Goal: Check status: Check status

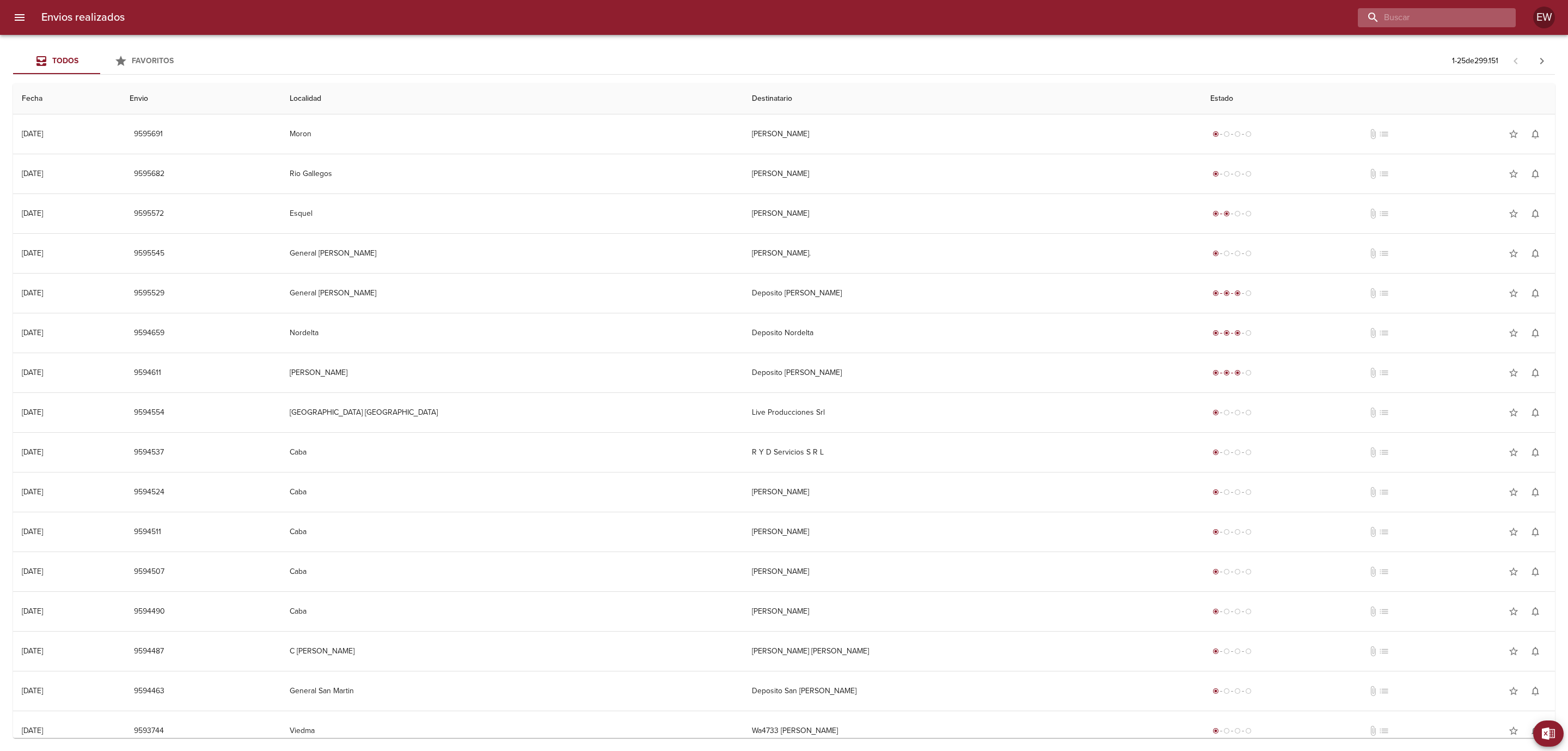
click at [1446, 15] on input "buscar" at bounding box center [1427, 17] width 139 height 19
paste input "[PERSON_NAME]"
type input "[PERSON_NAME]"
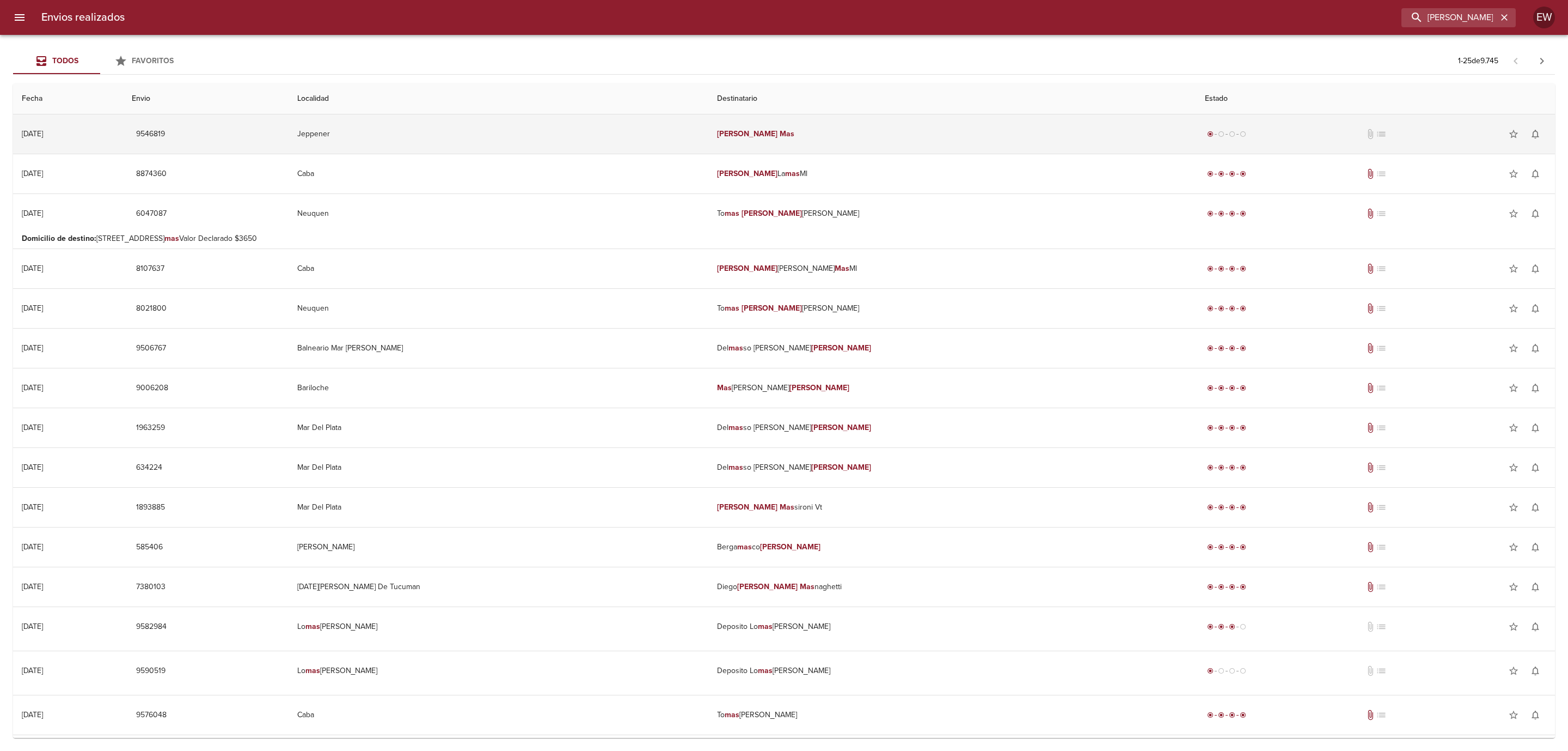
click at [835, 130] on td "[PERSON_NAME]" at bounding box center [952, 134] width 488 height 39
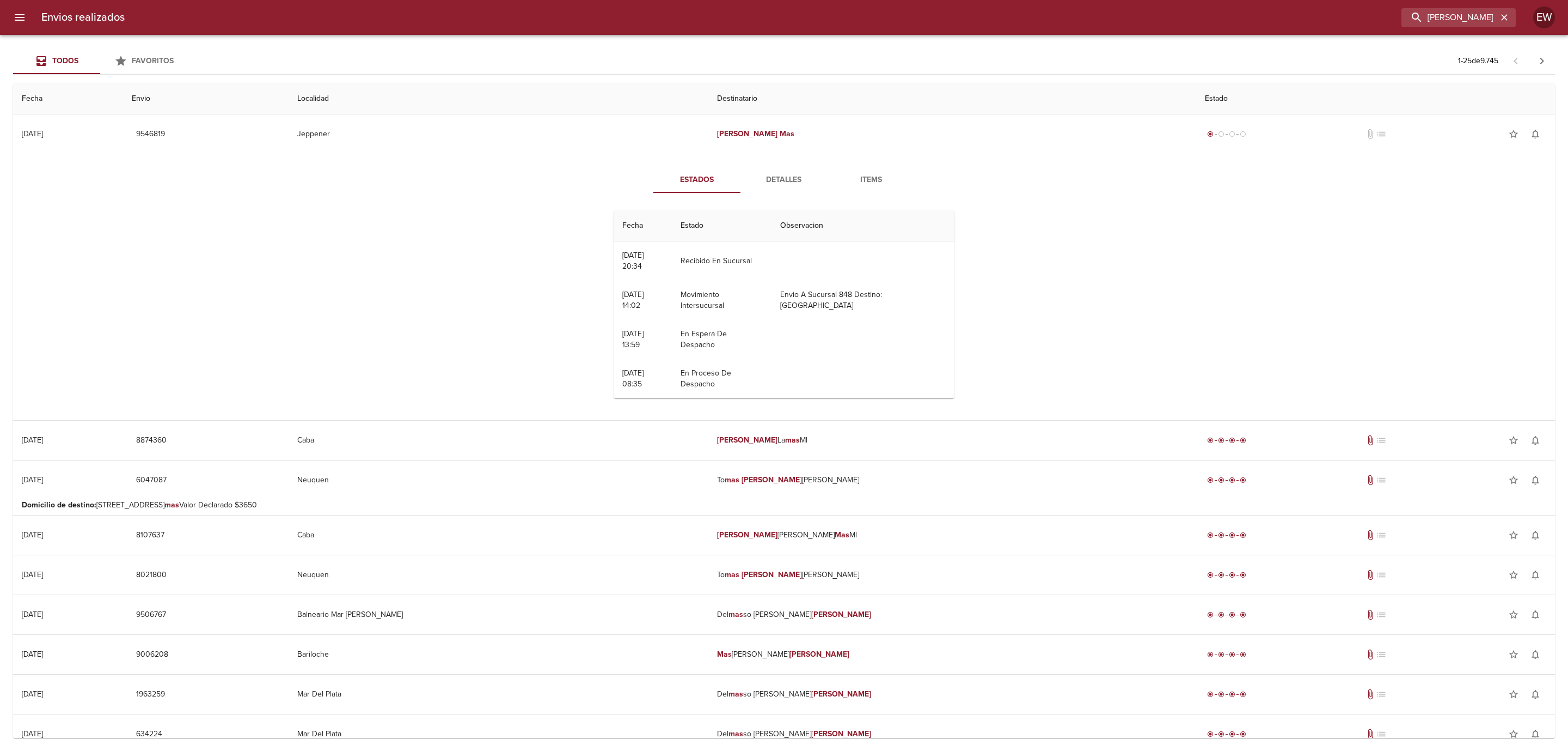
click at [787, 177] on span "Detalles" at bounding box center [784, 180] width 74 height 13
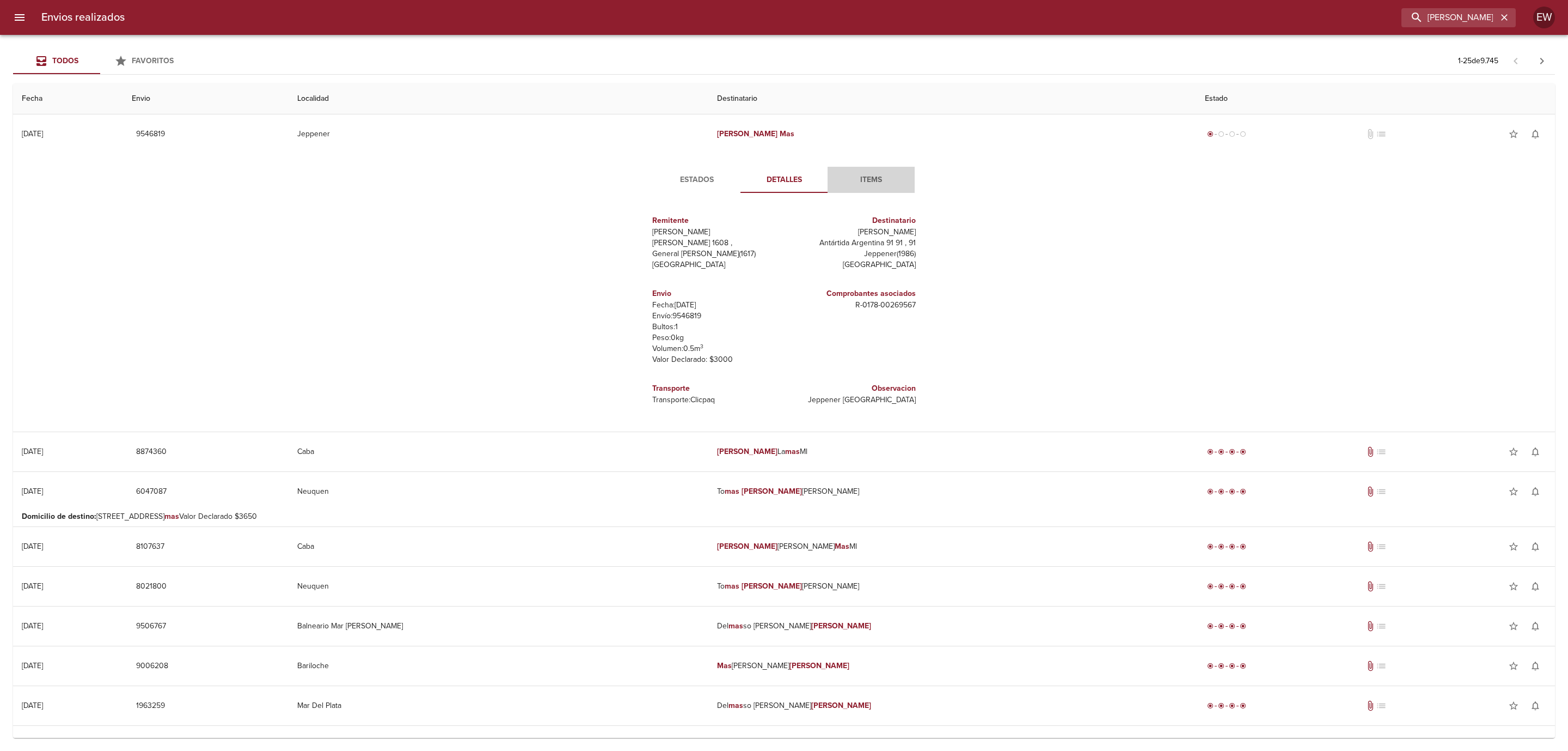
click at [867, 172] on button "Items" at bounding box center [871, 180] width 87 height 26
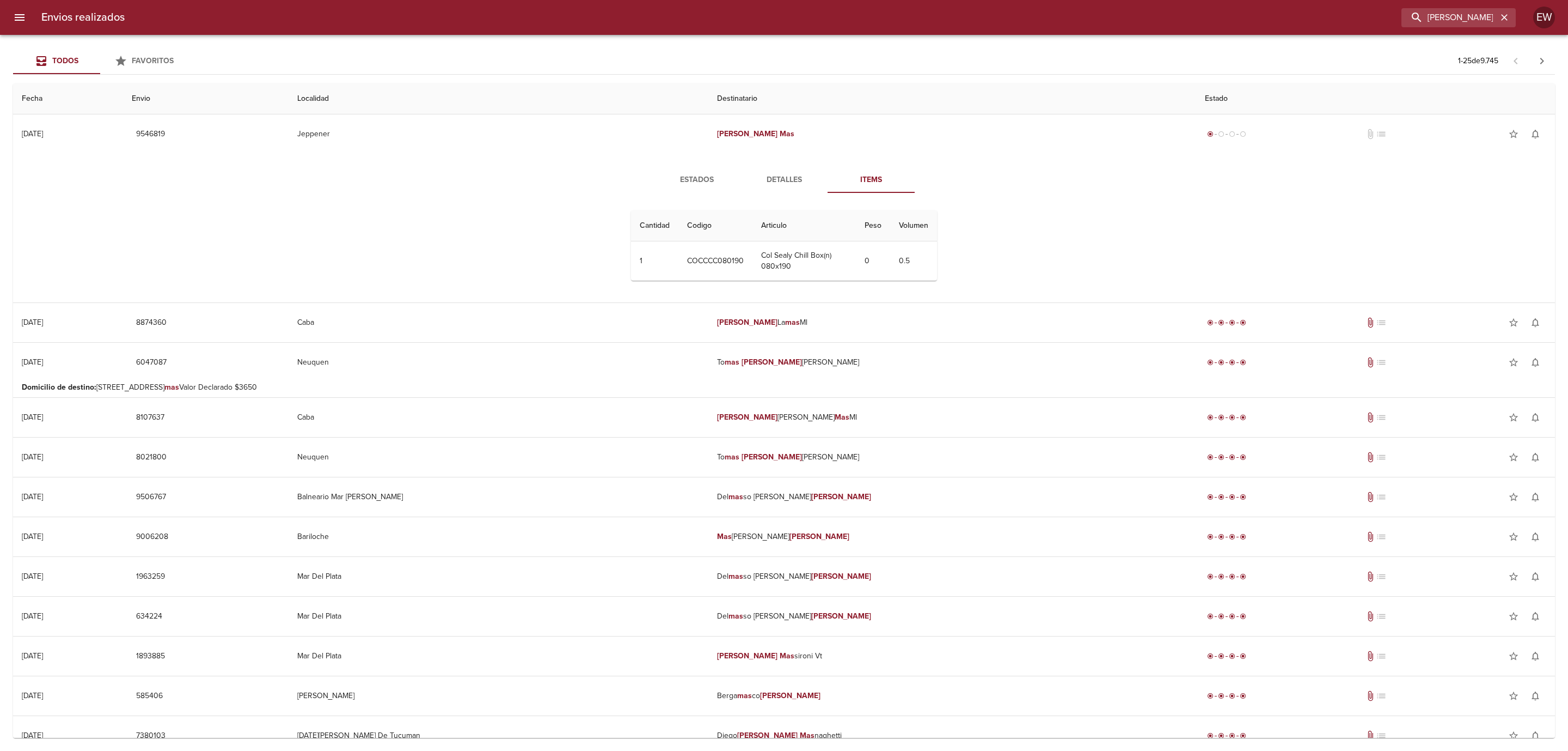
click at [679, 177] on span "Estados" at bounding box center [697, 180] width 74 height 13
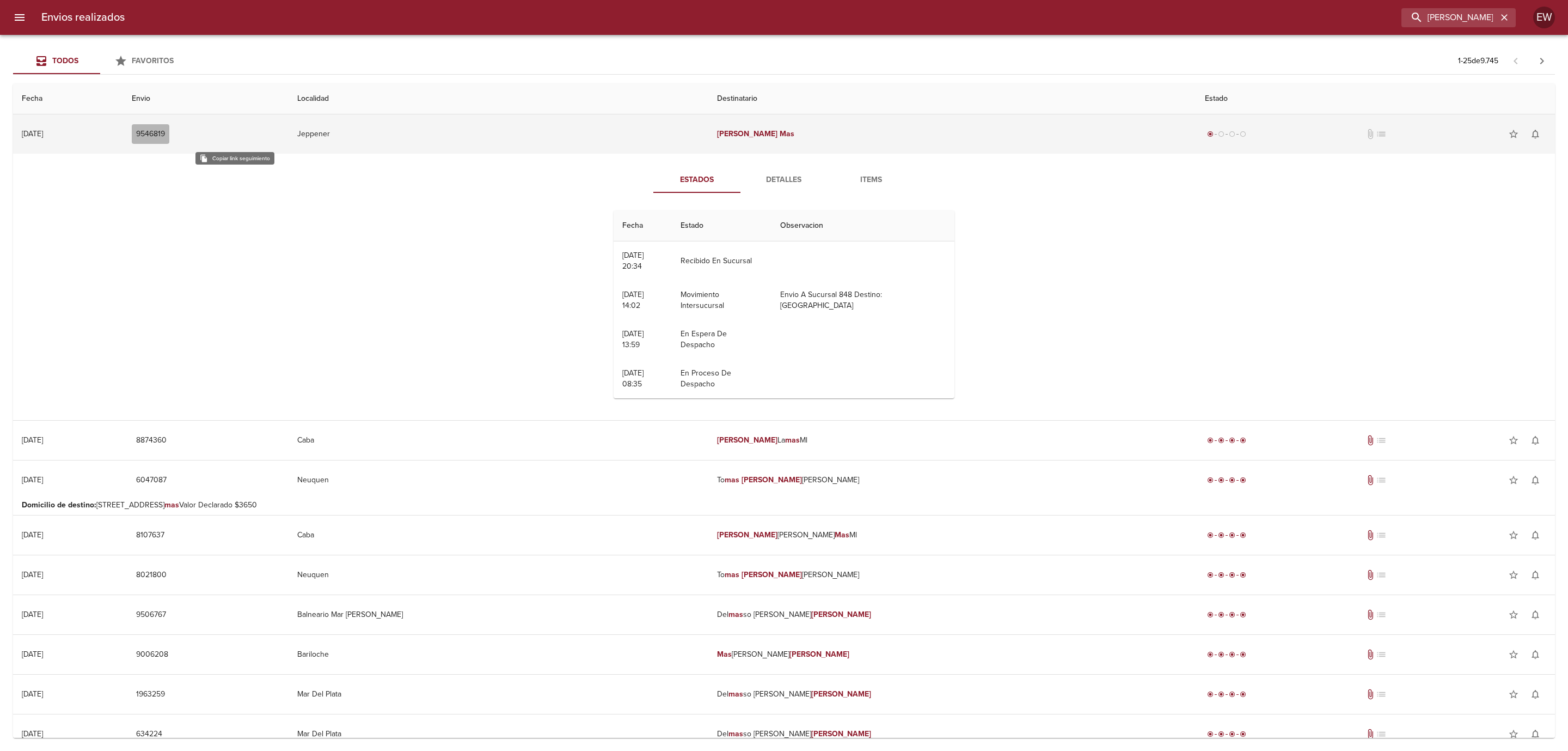
click at [165, 130] on span "9546819" at bounding box center [150, 134] width 29 height 13
